Goal: Contribute content

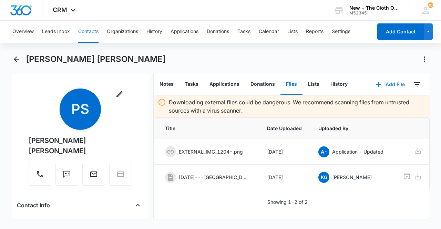
click at [379, 85] on button "Add File" at bounding box center [390, 84] width 43 height 17
click at [373, 108] on div "Upload Files" at bounding box center [381, 106] width 28 height 5
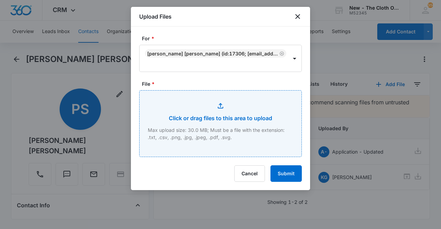
click at [207, 106] on input "File *" at bounding box center [220, 124] width 162 height 66
type input "C:\fakepath\PXL_20250912_172051915.jpg"
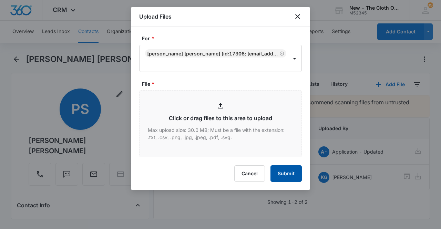
click at [277, 177] on button "Submit" at bounding box center [285, 173] width 31 height 17
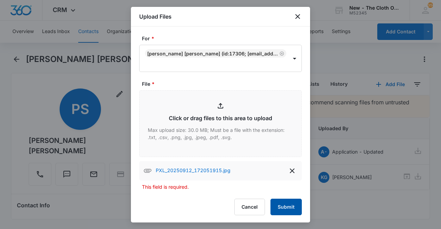
click at [279, 208] on button "Submit" at bounding box center [285, 207] width 31 height 17
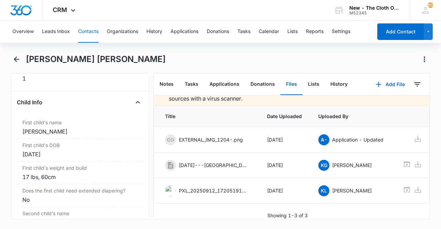
scroll to position [0, 35]
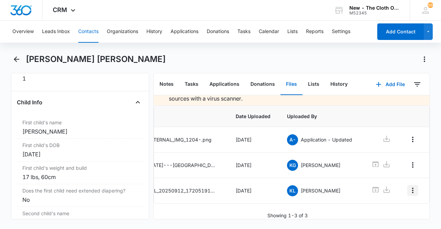
click at [408, 186] on icon "Overflow Menu" at bounding box center [412, 190] width 8 height 8
click at [386, 197] on div "Edit" at bounding box center [388, 199] width 14 height 5
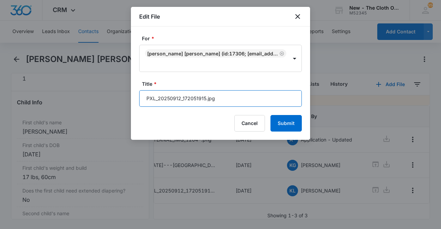
drag, startPoint x: 222, startPoint y: 99, endPoint x: 68, endPoint y: 96, distance: 153.5
click at [68, 96] on body "CRM Apps Reputation Forms CRM Email Ads Intelligence Brand Settings New - The C…" at bounding box center [220, 114] width 441 height 229
type input "[PERSON_NAME] OS"
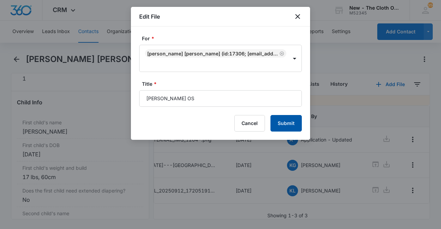
click at [282, 125] on button "Submit" at bounding box center [285, 123] width 31 height 17
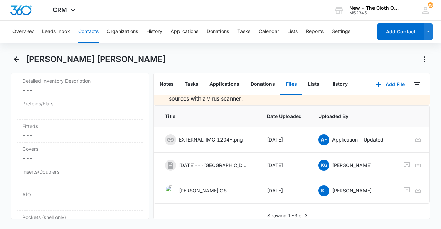
scroll to position [1755, 0]
click at [41, 106] on dd "Cancel Save Changes ---" at bounding box center [79, 110] width 115 height 8
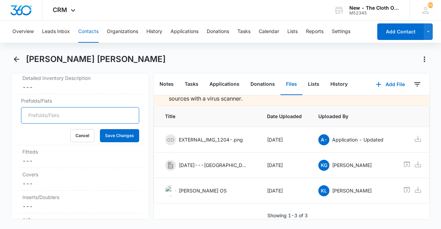
click at [43, 113] on input "Prefolds/Flats" at bounding box center [80, 115] width 118 height 17
type input "1"
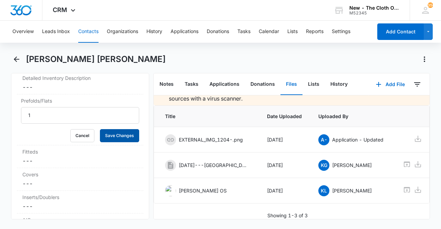
click at [123, 135] on button "Save Changes" at bounding box center [119, 135] width 39 height 13
click at [55, 157] on dd "Cancel Save Changes ---" at bounding box center [79, 161] width 115 height 8
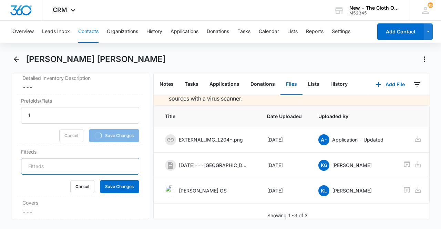
click at [53, 159] on input "Fitteds" at bounding box center [80, 166] width 118 height 17
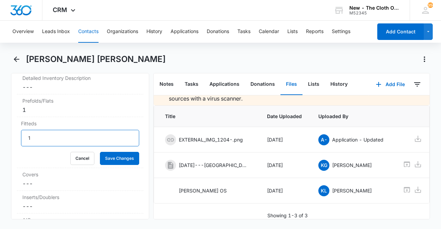
type input "1"
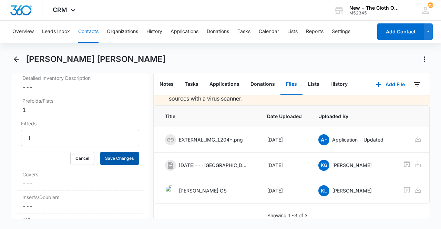
click at [110, 157] on button "Save Changes" at bounding box center [119, 158] width 39 height 13
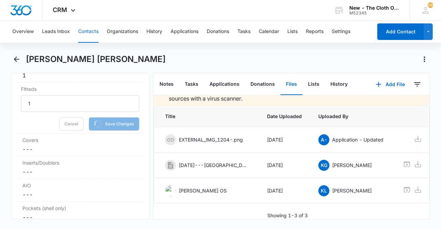
click at [36, 146] on dd "Cancel Save Changes ---" at bounding box center [79, 149] width 115 height 8
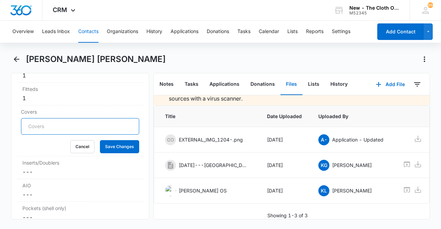
click at [38, 124] on input "Covers" at bounding box center [80, 126] width 118 height 17
type input "1"
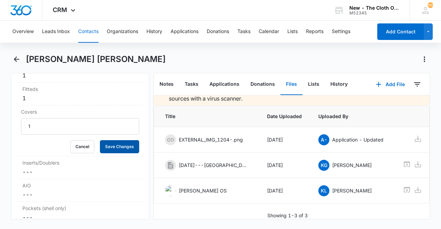
click at [102, 143] on button "Save Changes" at bounding box center [119, 146] width 39 height 13
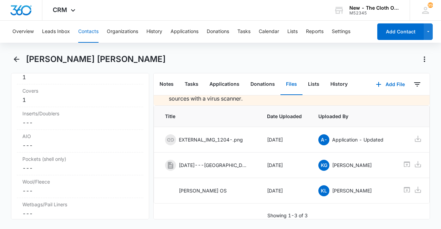
scroll to position [1810, 0]
click at [42, 166] on dd "Cancel Save Changes ---" at bounding box center [79, 169] width 115 height 8
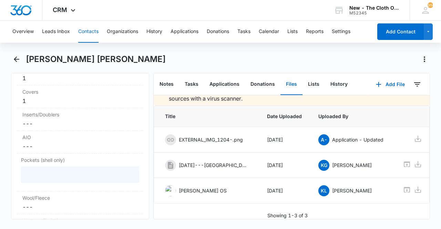
click at [35, 168] on div at bounding box center [80, 174] width 118 height 17
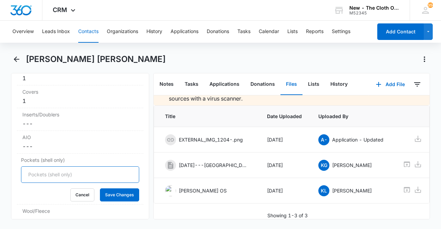
click at [35, 168] on input "Pockets (shell only)" at bounding box center [80, 174] width 118 height 17
type input "16"
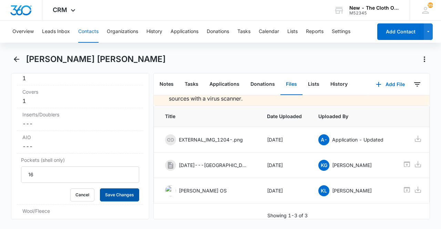
click at [100, 190] on button "Save Changes" at bounding box center [119, 194] width 39 height 13
click at [55, 126] on div "Inserts/Doublers Cancel Save Changes ---" at bounding box center [80, 119] width 126 height 23
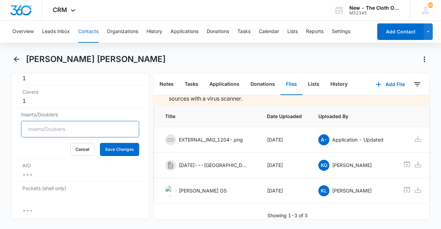
click at [50, 126] on input "Inserts/Doublers" at bounding box center [80, 129] width 118 height 17
type input "30"
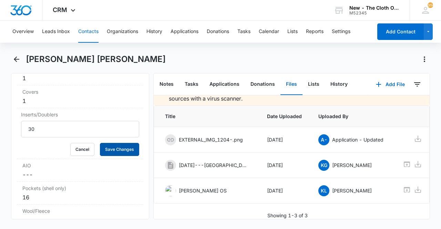
click at [113, 143] on button "Save Changes" at bounding box center [119, 149] width 39 height 13
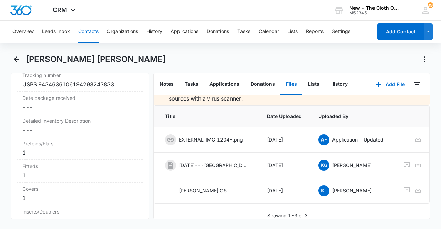
scroll to position [1696, 0]
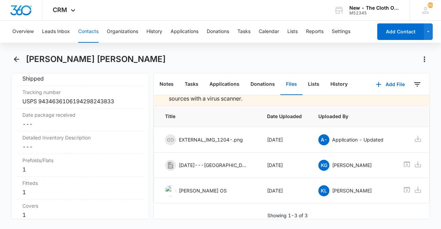
click at [46, 142] on dd "Cancel Save Changes ---" at bounding box center [79, 146] width 115 height 8
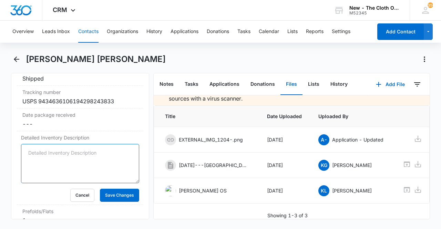
click at [41, 152] on textarea "Detailed Inventory Description" at bounding box center [80, 163] width 118 height 39
paste textarea "1 cover [EUC construction Rumparooz]. 1 fitted [GUC Little Flower]. 1 flat [NWO…"
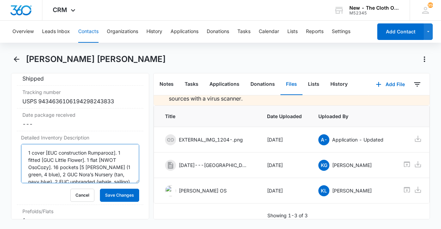
scroll to position [117, 0]
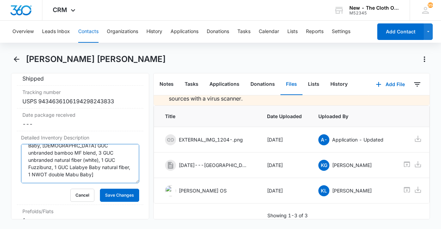
type textarea "1 cover [EUC construction Rumparooz]. 1 fitted [GUC Little Flower]. 1 flat [NWO…"
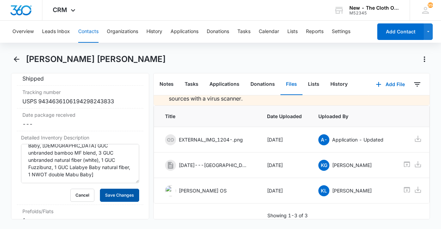
click at [112, 192] on button "Save Changes" at bounding box center [119, 195] width 39 height 13
